Goal: Transaction & Acquisition: Purchase product/service

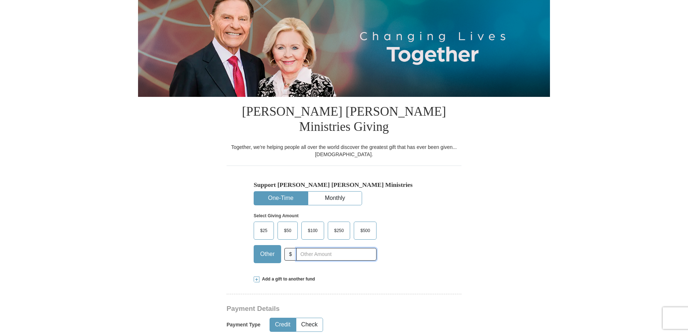
click at [343, 248] on input "text" at bounding box center [336, 254] width 80 height 13
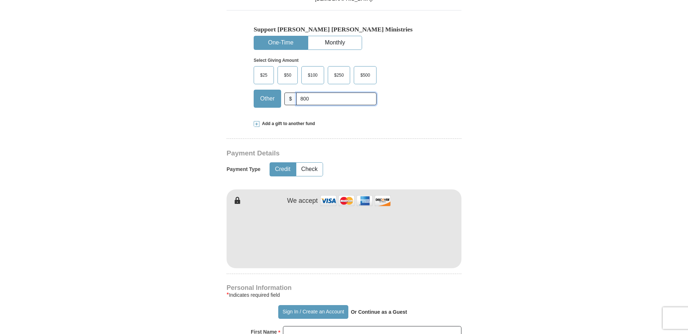
scroll to position [253, 0]
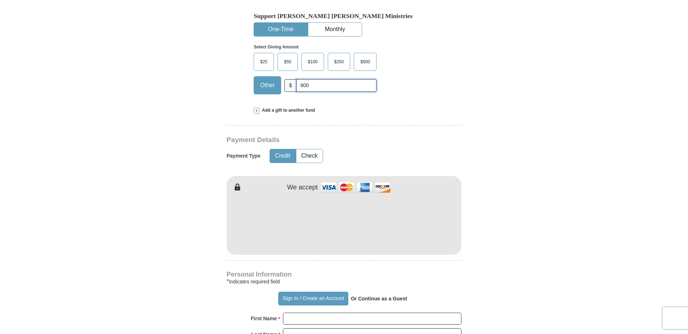
type input "800"
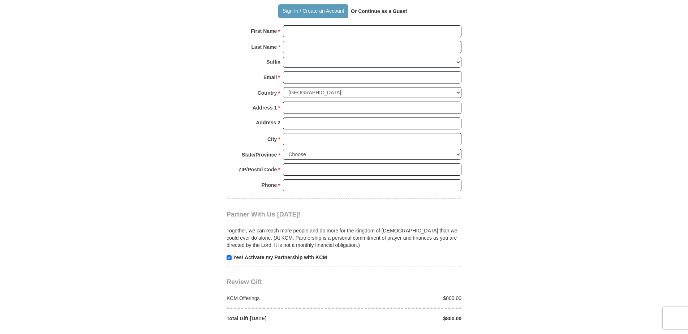
scroll to position [590, 0]
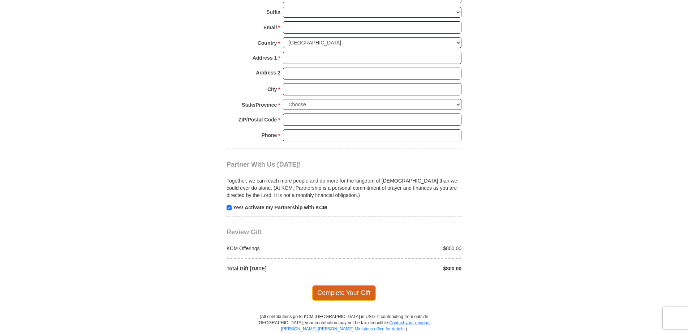
click at [354, 285] on span "Complete Your Gift" at bounding box center [344, 292] width 64 height 15
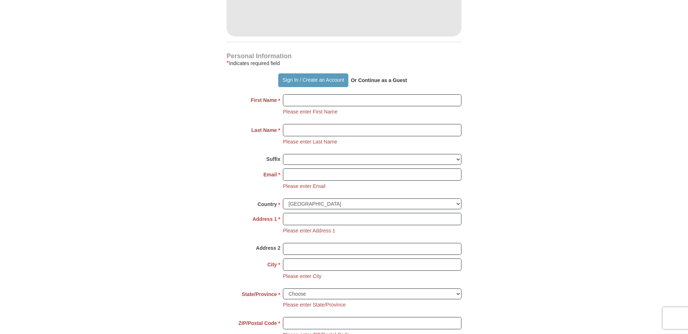
scroll to position [460, 0]
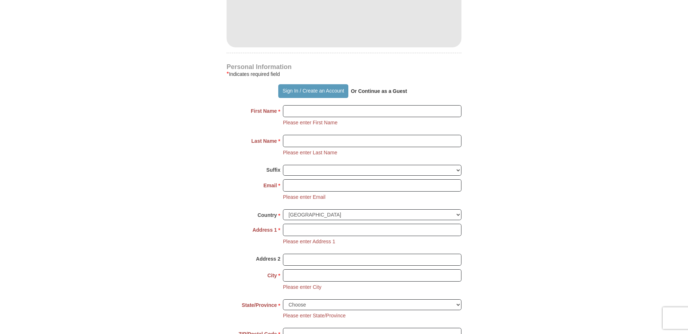
click at [394, 88] on strong "Or Continue as a Guest" at bounding box center [379, 91] width 56 height 6
click at [382, 88] on strong "Or Continue as a Guest" at bounding box center [379, 91] width 56 height 6
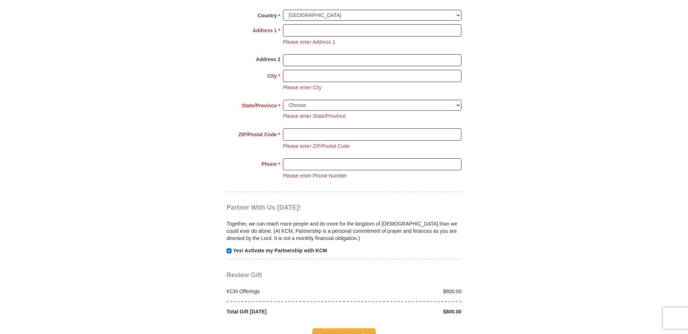
scroll to position [713, 0]
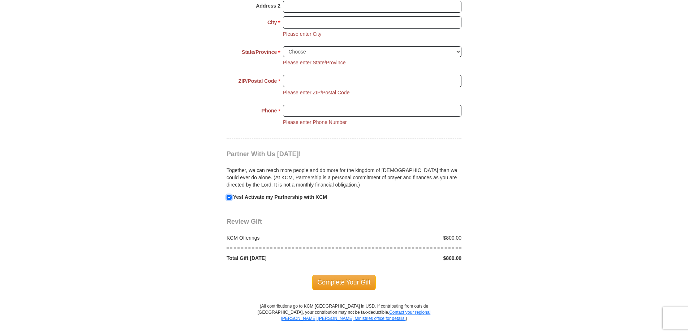
click at [230, 195] on input "checkbox" at bounding box center [229, 197] width 5 height 5
checkbox input "false"
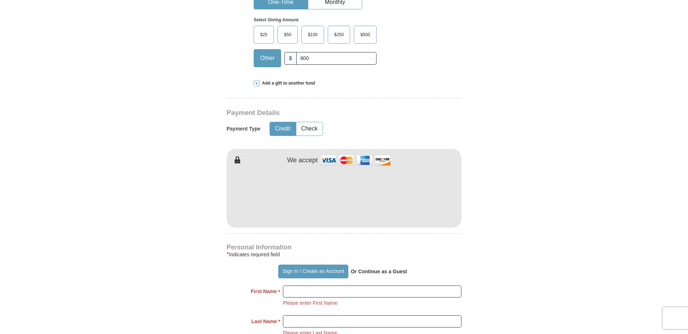
scroll to position [292, 0]
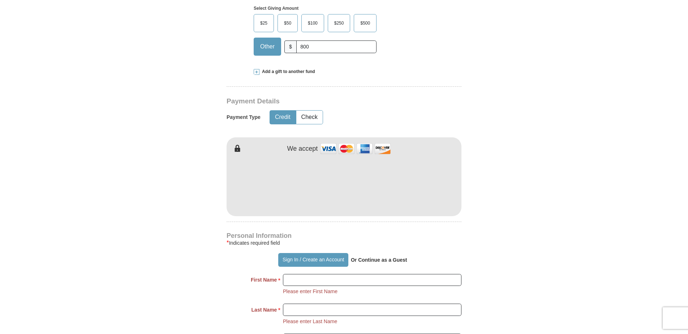
click at [394, 257] on strong "Or Continue as a Guest" at bounding box center [379, 260] width 56 height 6
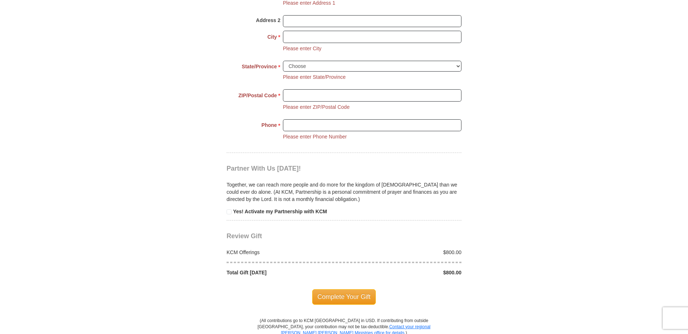
scroll to position [713, 0]
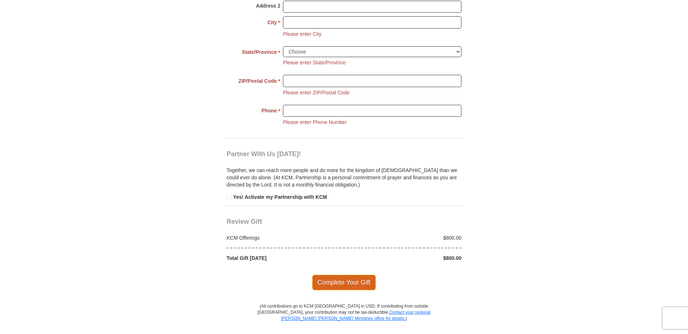
click at [352, 275] on span "Complete Your Gift" at bounding box center [344, 282] width 64 height 15
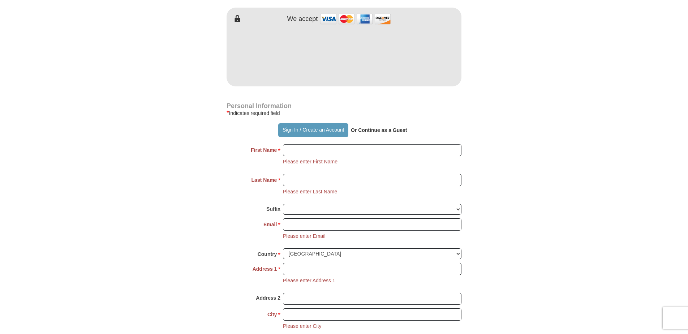
scroll to position [376, 0]
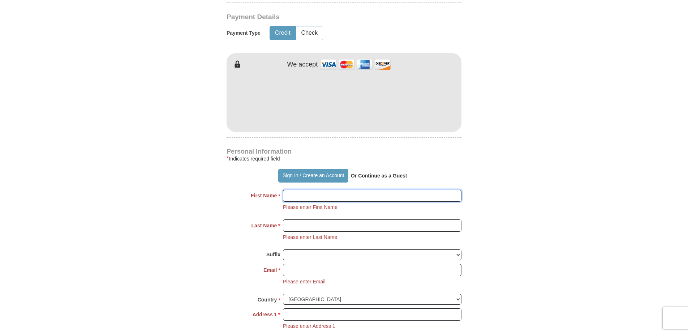
click at [323, 190] on input "First Name *" at bounding box center [372, 196] width 178 height 12
type input "[PERSON_NAME]"
click at [315, 219] on input "Last Name *" at bounding box center [372, 225] width 178 height 12
type input "[PERSON_NAME]"
type input "[EMAIL_ADDRESS][DOMAIN_NAME]"
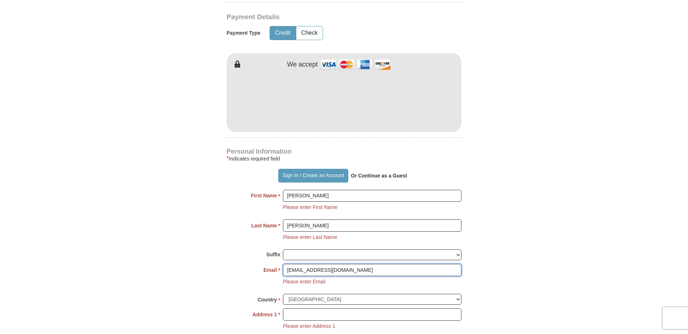
type input "[STREET_ADDRESS]"
type input "Federal Way"
select select "WA"
type input "98003"
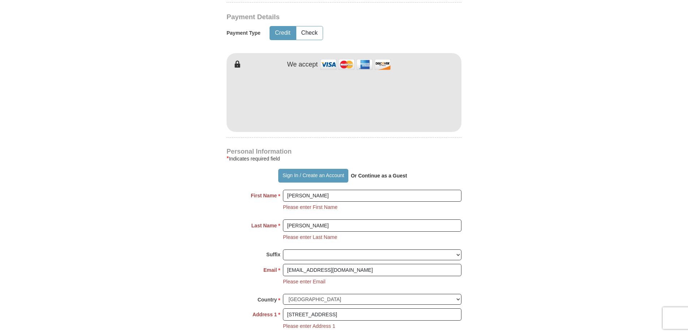
type input "2063992874"
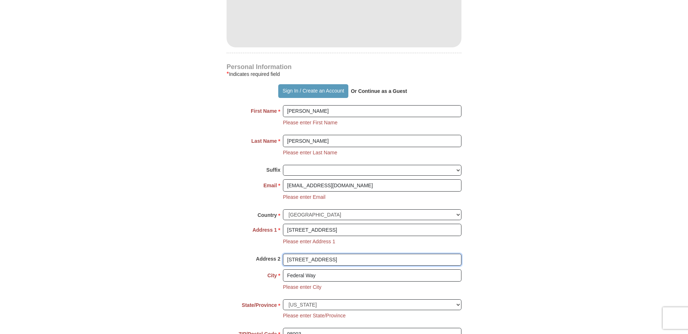
click at [343, 254] on input "[STREET_ADDRESS]" at bounding box center [372, 260] width 178 height 12
type input "2"
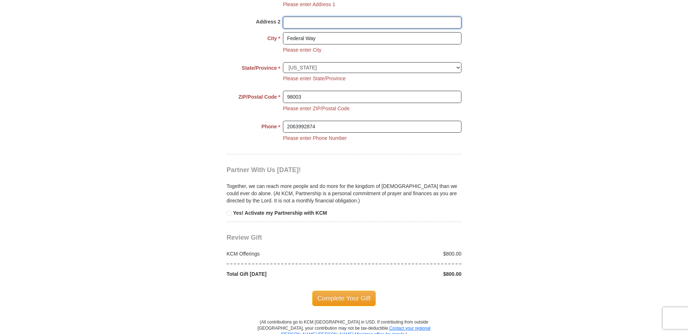
scroll to position [713, 0]
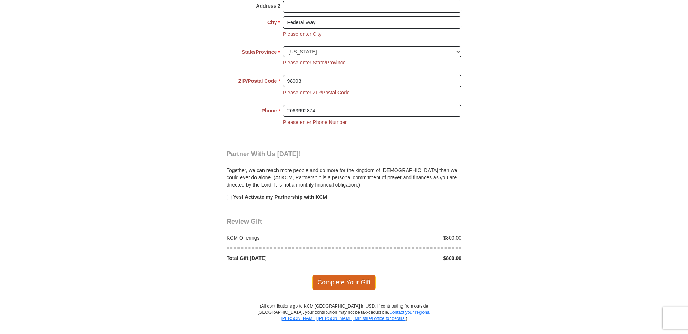
click at [328, 275] on span "Complete Your Gift" at bounding box center [344, 282] width 64 height 15
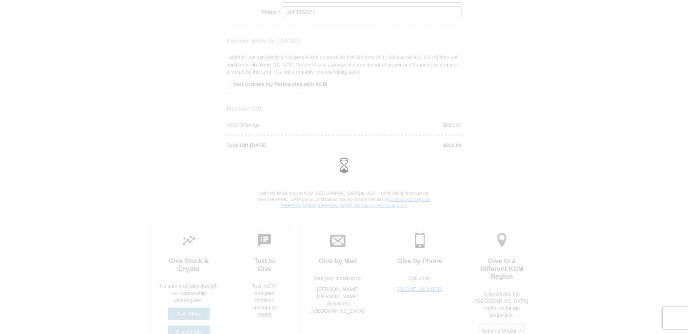
scroll to position [657, 0]
